Goal: Task Accomplishment & Management: Manage account settings

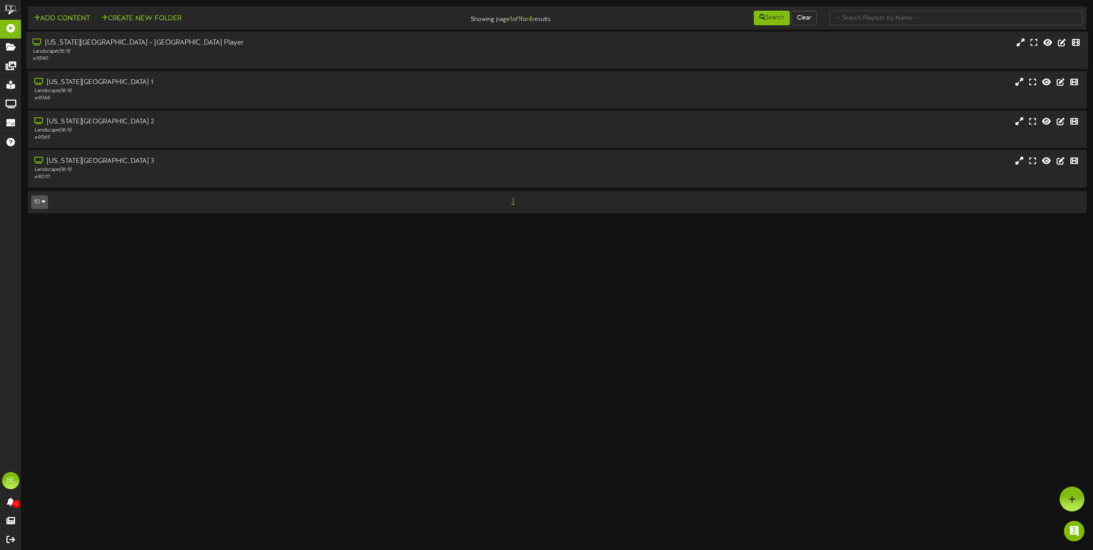
click at [107, 42] on div "[US_STATE][GEOGRAPHIC_DATA] - [GEOGRAPHIC_DATA] Player" at bounding box center [248, 43] width 430 height 10
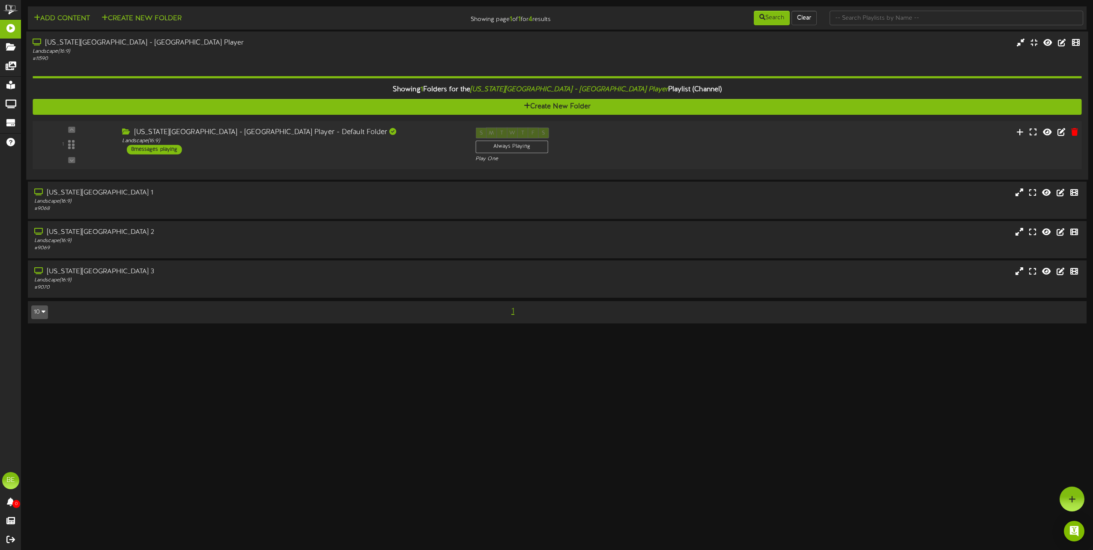
click at [137, 147] on div "8 messages playing" at bounding box center [154, 149] width 55 height 9
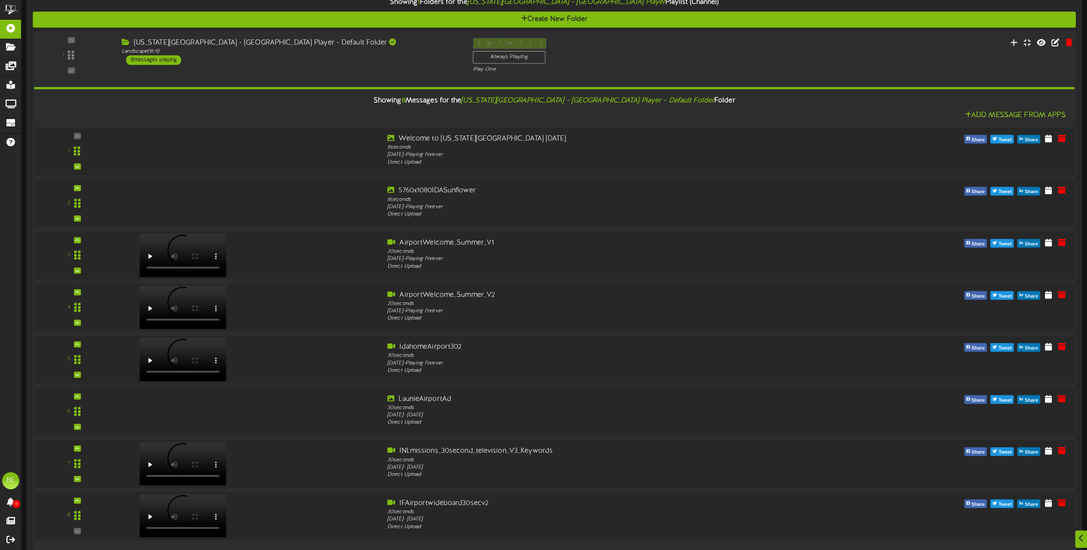
scroll to position [128, 0]
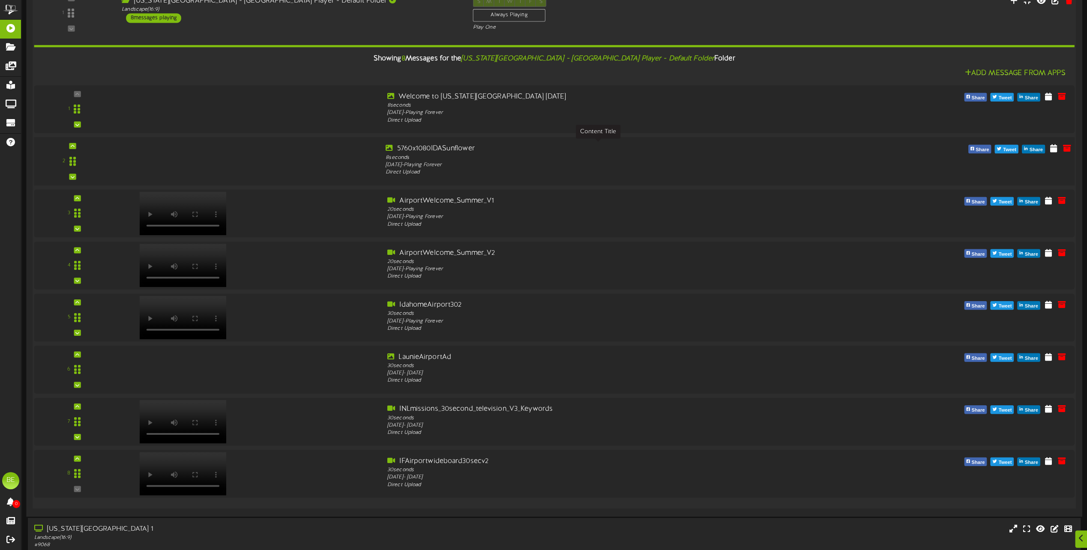
click at [461, 149] on div "5760x1080IDASunflower" at bounding box center [597, 148] width 424 height 10
click at [463, 97] on div "Welcome to Idaho Falls July 2024" at bounding box center [597, 97] width 424 height 10
click at [446, 308] on div "IdahomeAirport302" at bounding box center [597, 305] width 424 height 10
click at [461, 459] on div "IFAirportwideboard30secv2" at bounding box center [597, 461] width 424 height 10
